Goal: Task Accomplishment & Management: Use online tool/utility

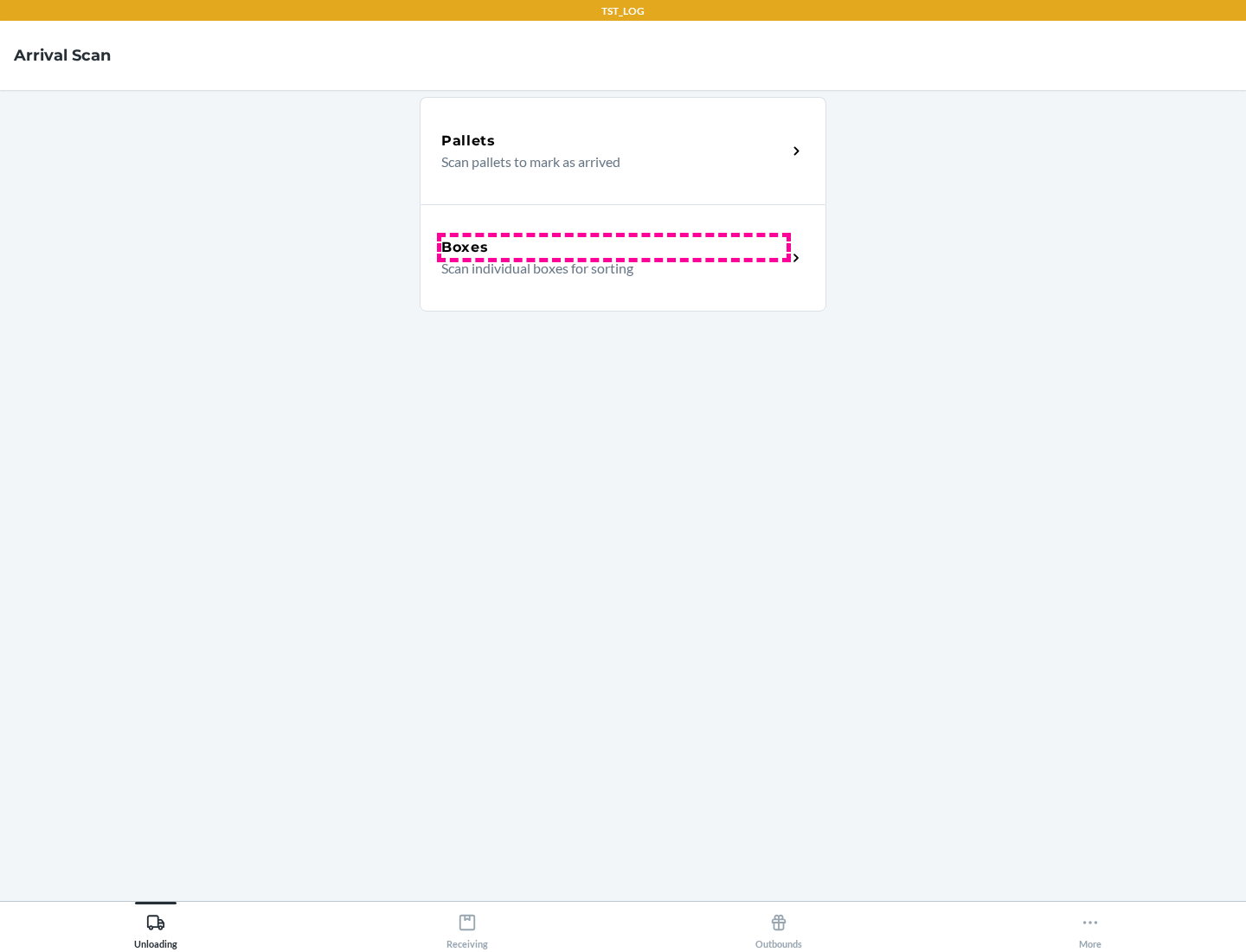
click at [614, 247] on div "Boxes" at bounding box center [614, 247] width 346 height 21
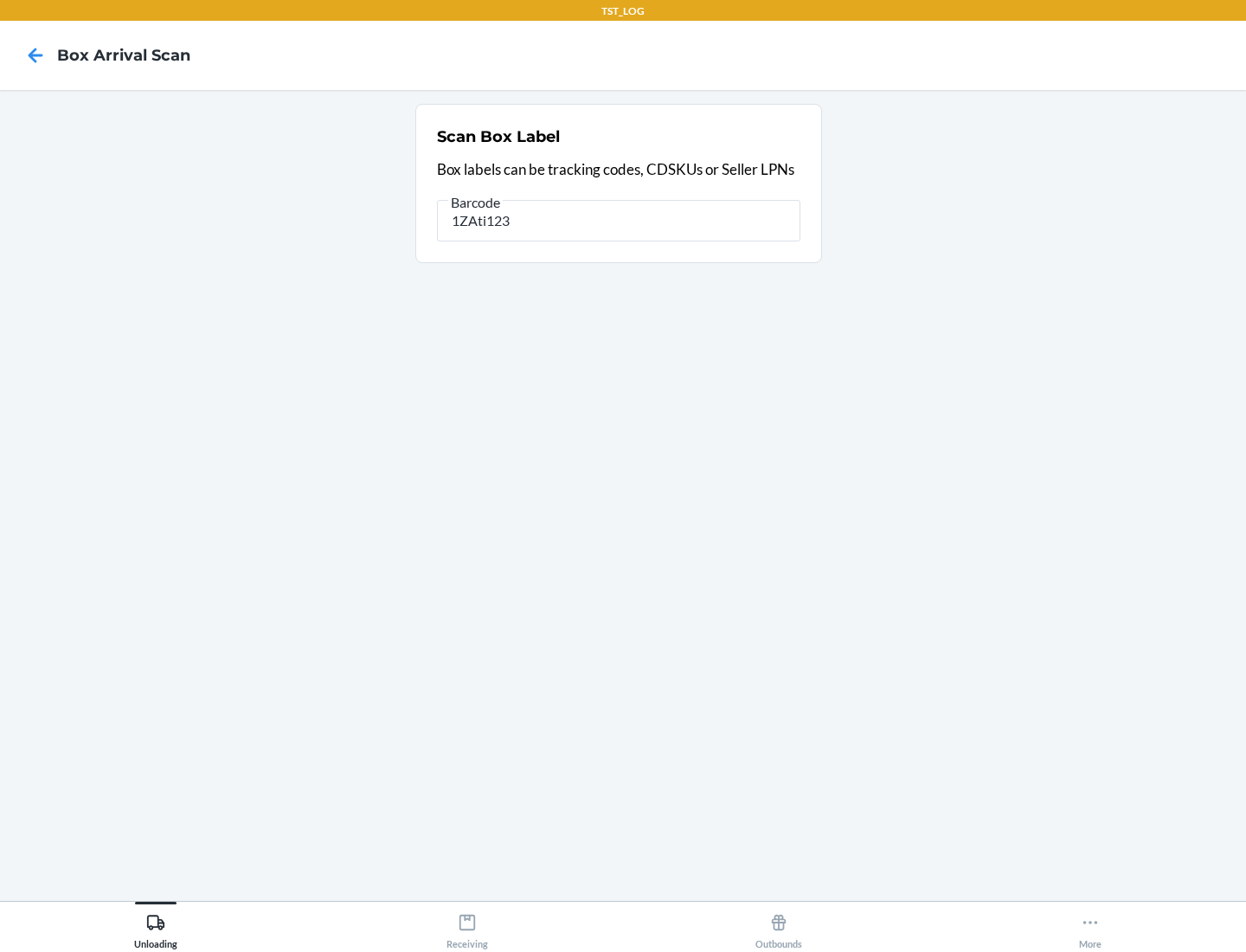
type input "1ZAti123"
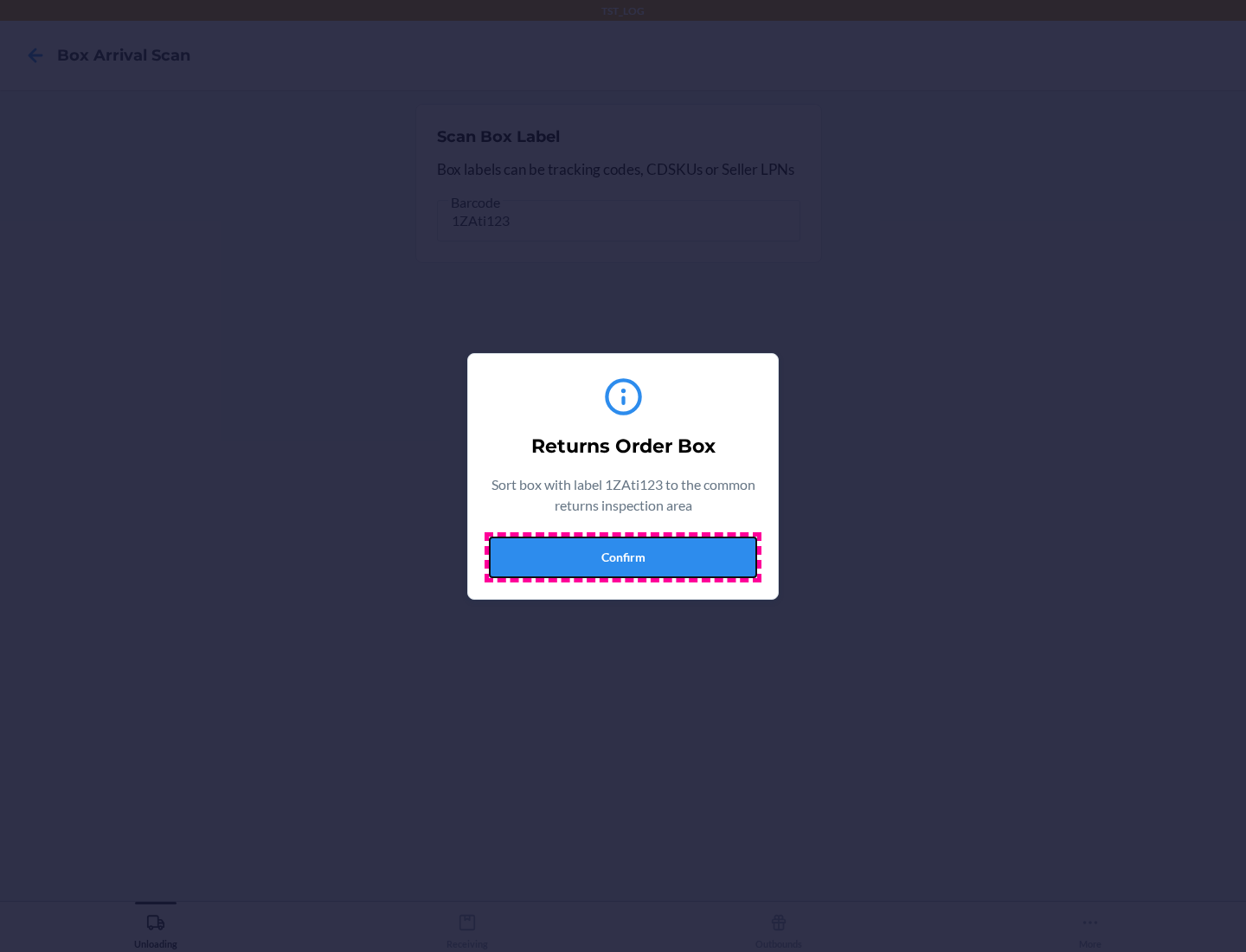
click at [623, 557] on button "Confirm" at bounding box center [623, 558] width 268 height 42
